Goal: Complete application form: Complete application form

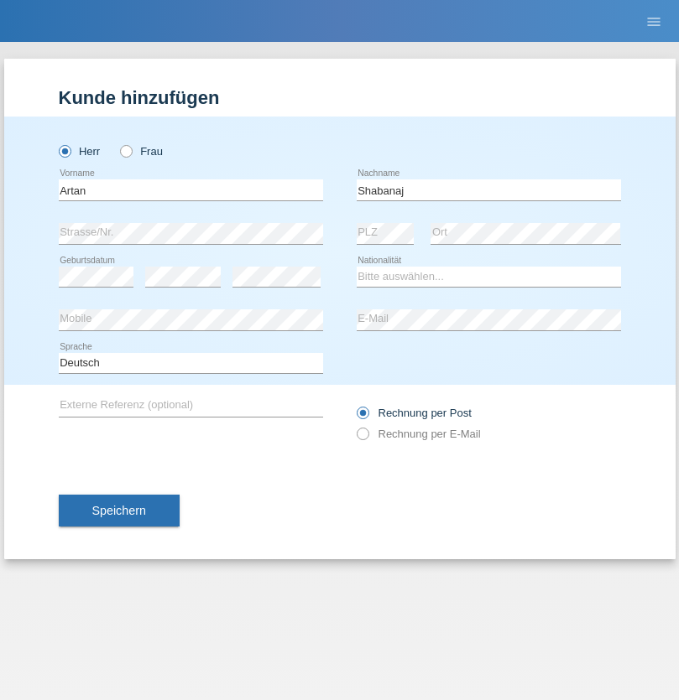
type input "Shabanaj"
select select "XK"
select select "C"
select select "20"
select select "05"
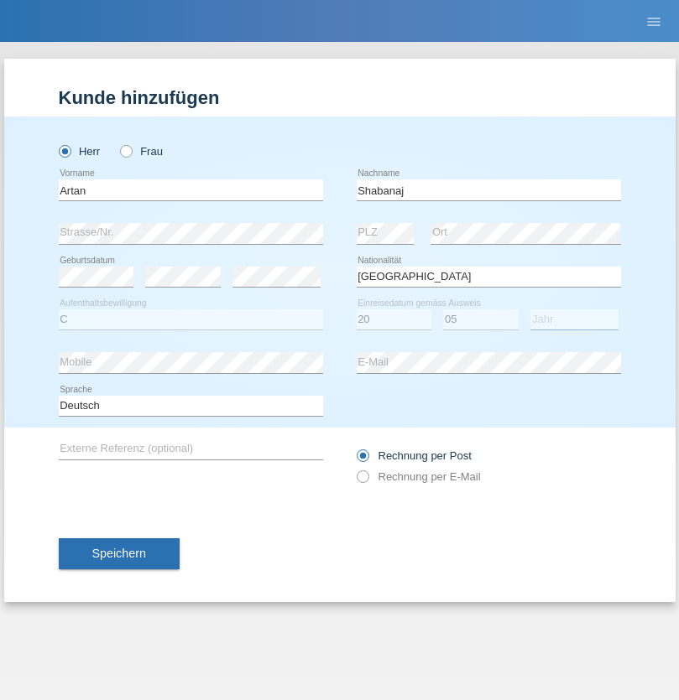
select select "1986"
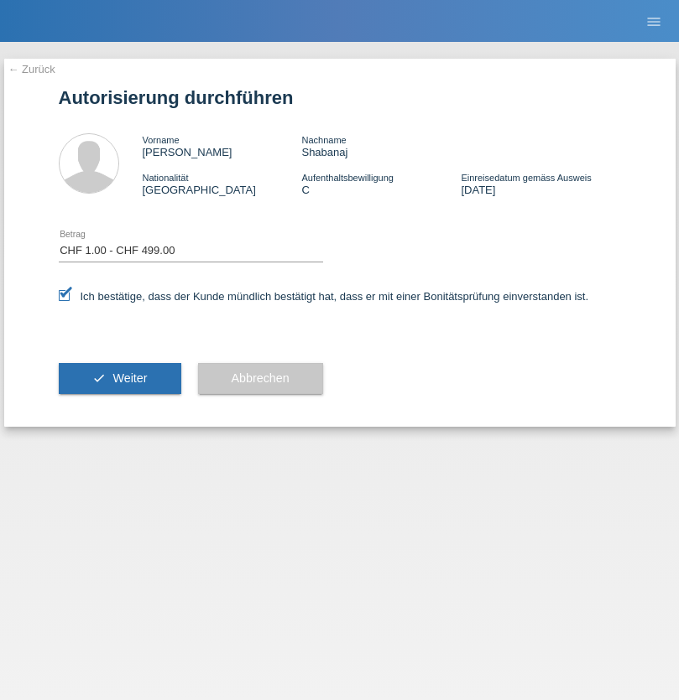
select select "1"
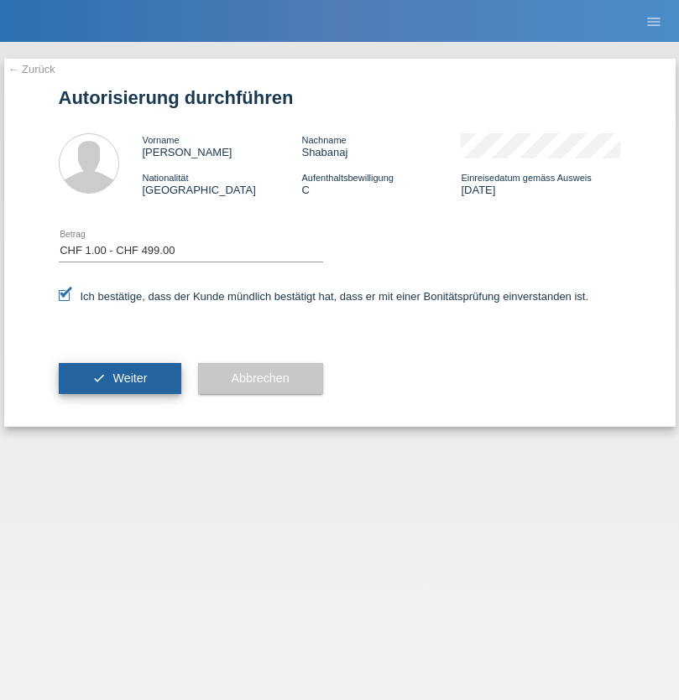
click at [119, 378] on span "Weiter" at bounding box center [129, 378] width 34 height 13
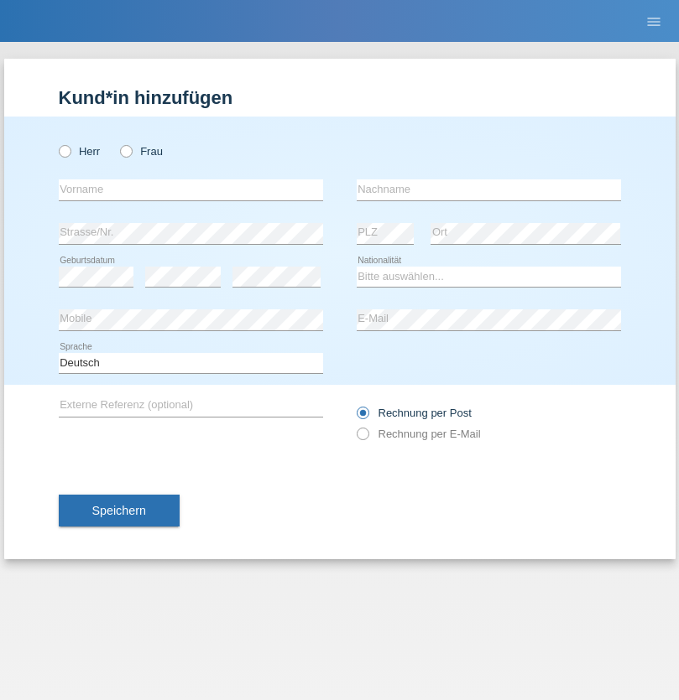
radio input "true"
click at [190, 190] on input "text" at bounding box center [191, 189] width 264 height 21
type input "[PERSON_NAME]"
click at [488, 190] on input "text" at bounding box center [488, 189] width 264 height 21
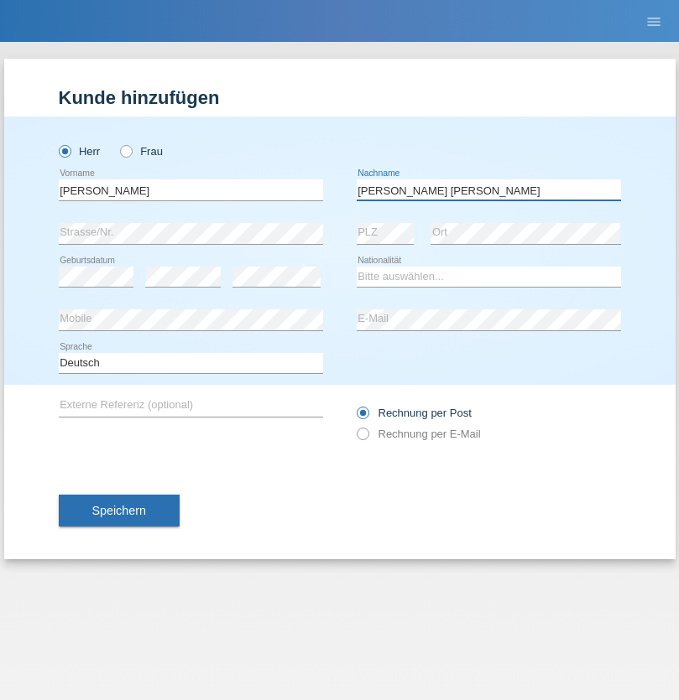
type input "[PERSON_NAME] [PERSON_NAME]"
select select "PT"
select select "C"
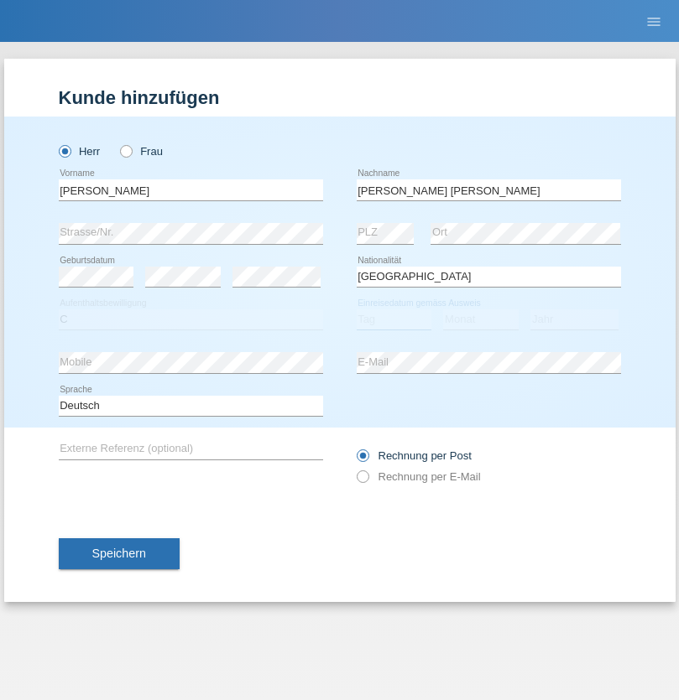
select select "12"
select select "06"
select select "2002"
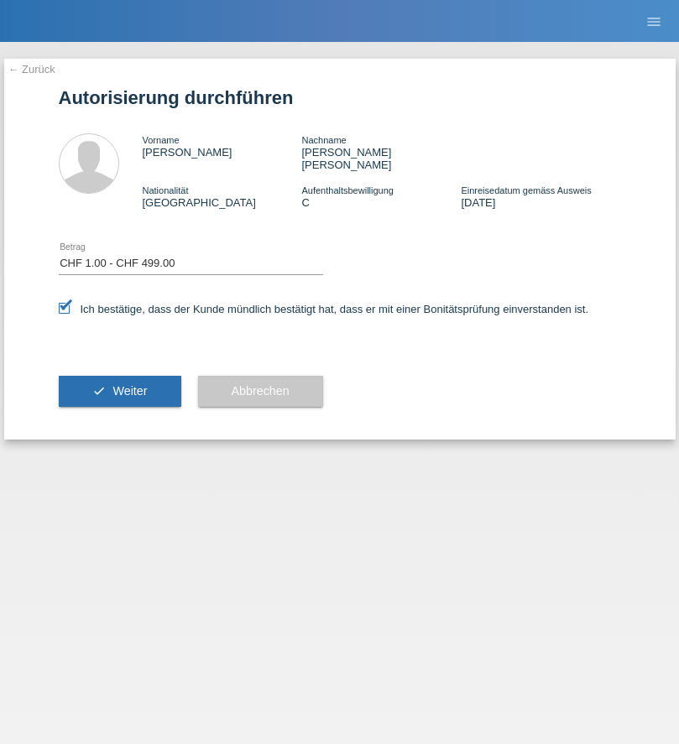
select select "1"
click at [119, 384] on span "Weiter" at bounding box center [129, 390] width 34 height 13
